Goal: Task Accomplishment & Management: Manage account settings

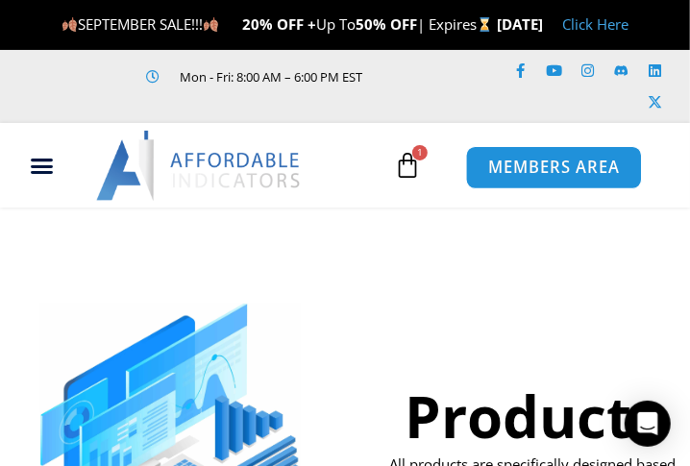
click at [513, 177] on span "MEMBERS AREA" at bounding box center [553, 168] width 132 height 16
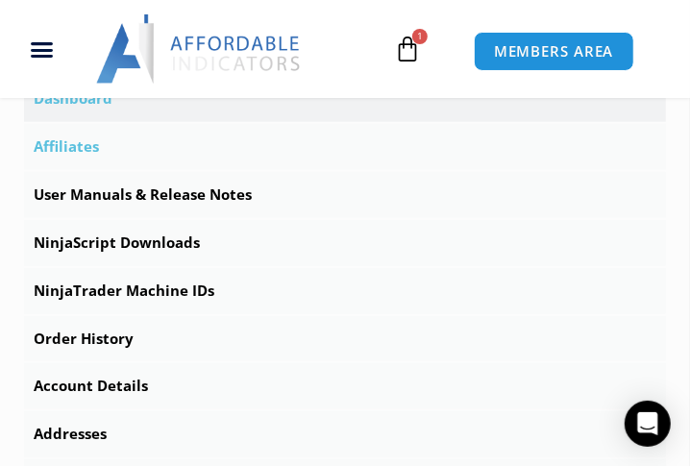
scroll to position [713, 0]
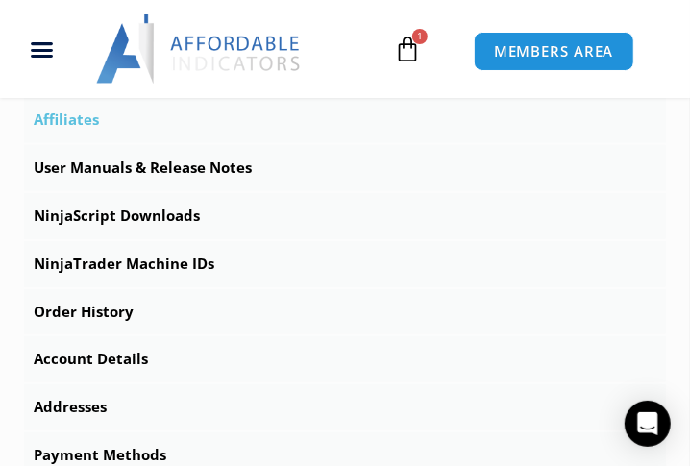
click at [96, 143] on link "Affiliates" at bounding box center [345, 120] width 642 height 46
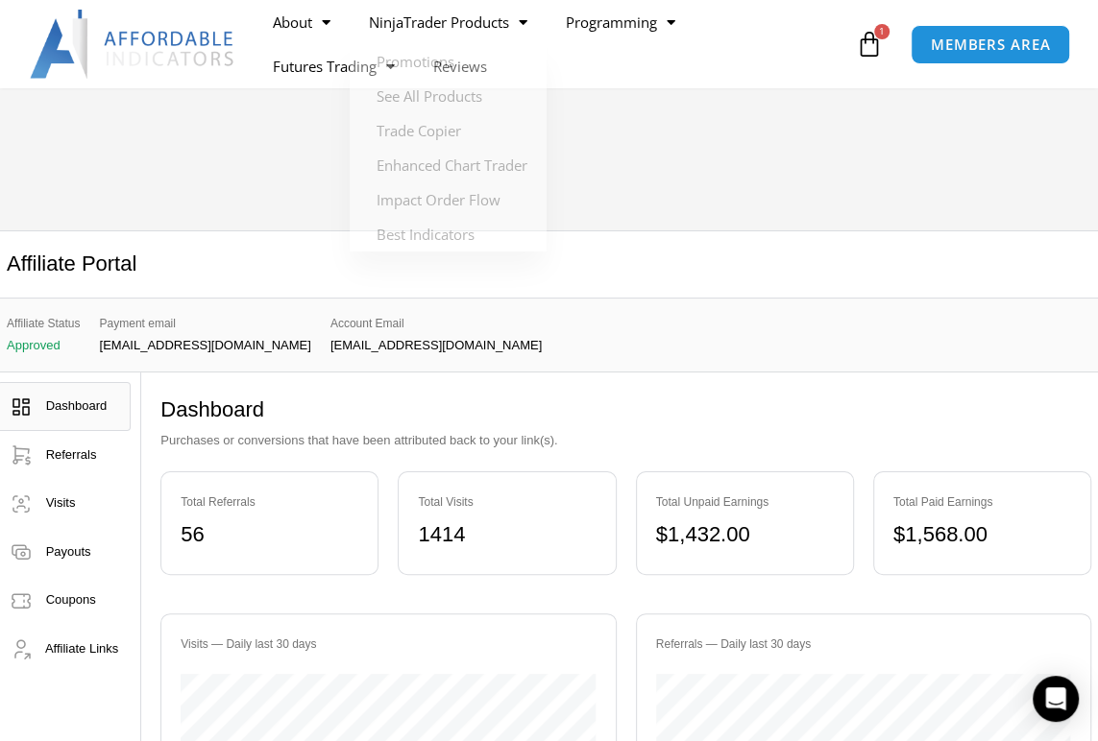
click at [689, 53] on icon at bounding box center [869, 44] width 27 height 27
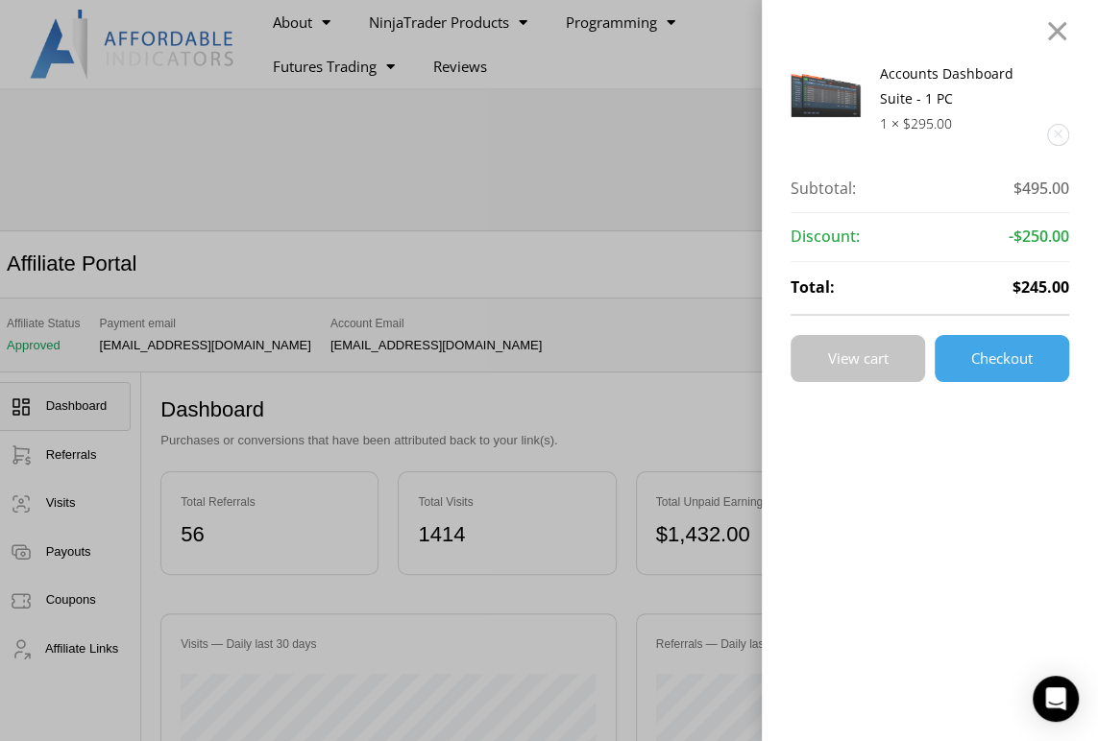
click at [689, 366] on link "View cart" at bounding box center [857, 358] width 134 height 47
